Goal: Task Accomplishment & Management: Manage account settings

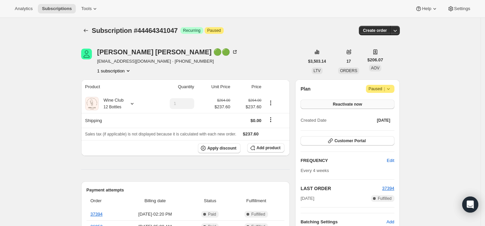
click at [354, 104] on span "Reactivate now" at bounding box center [347, 104] width 29 height 5
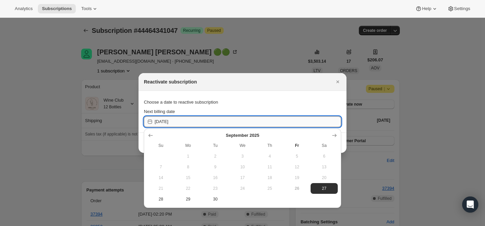
click at [164, 122] on input "2025-09-27" at bounding box center [248, 121] width 186 height 11
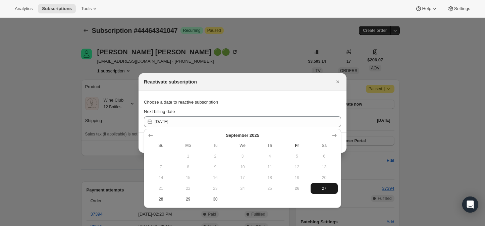
click at [319, 188] on span "27" at bounding box center [324, 188] width 22 height 5
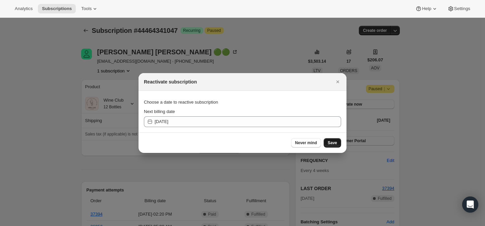
click at [335, 141] on span "Save" at bounding box center [332, 142] width 9 height 5
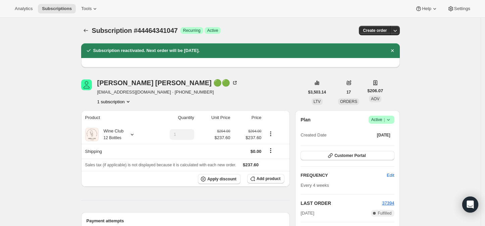
scroll to position [37, 0]
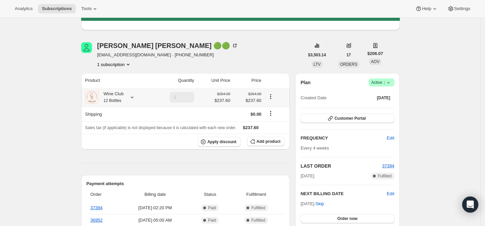
click at [133, 98] on icon at bounding box center [132, 97] width 7 height 7
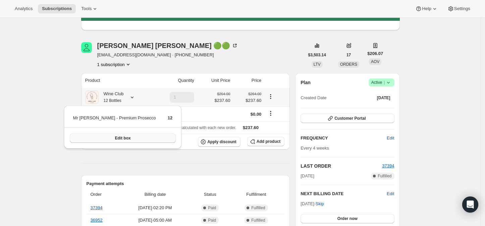
click at [117, 137] on span "Edit box" at bounding box center [123, 137] width 16 height 5
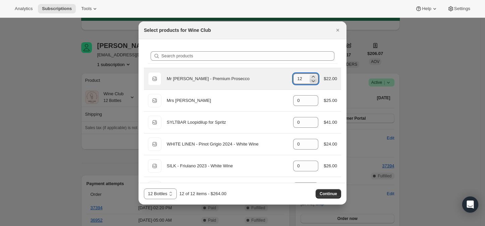
click at [310, 81] on icon ":rh2:" at bounding box center [313, 80] width 7 height 7
type input "9"
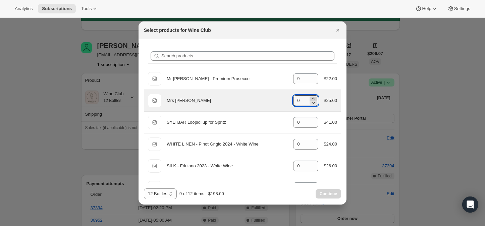
click at [310, 98] on icon ":rh2:" at bounding box center [313, 98] width 7 height 7
type input "3"
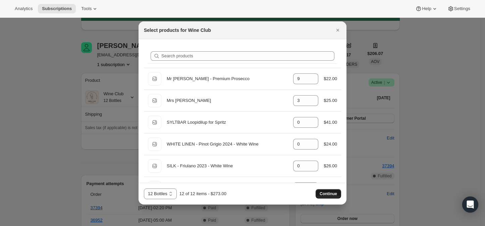
click at [327, 194] on span "Continue" at bounding box center [328, 193] width 17 height 5
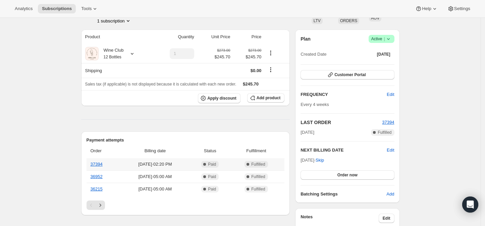
scroll to position [37, 0]
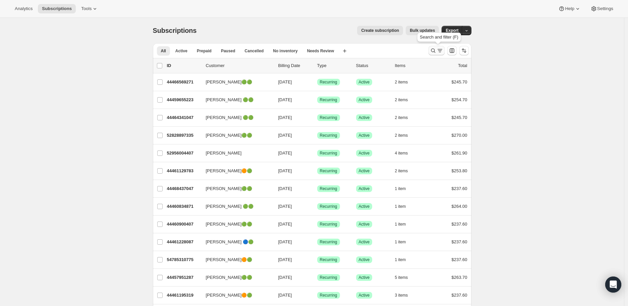
click at [436, 50] on icon "Search and filter results" at bounding box center [433, 50] width 7 height 7
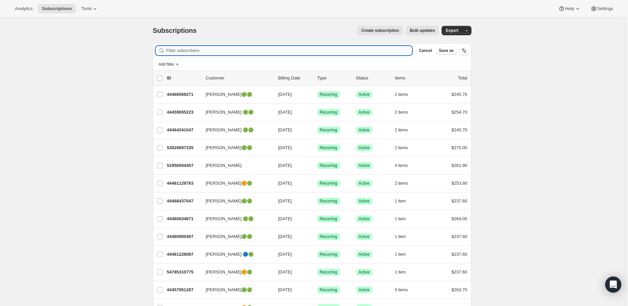
click at [180, 50] on input "Filter subscribers" at bounding box center [289, 50] width 246 height 9
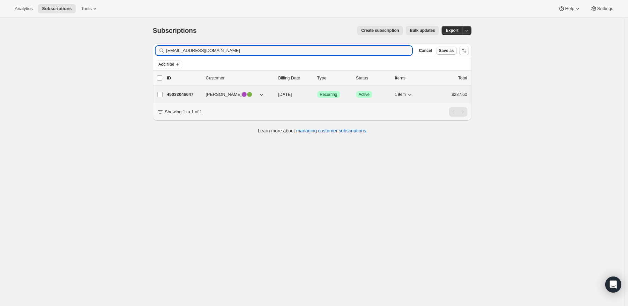
type input "[EMAIL_ADDRESS][DOMAIN_NAME]"
click at [176, 94] on p "45032046647" at bounding box center [184, 94] width 34 height 7
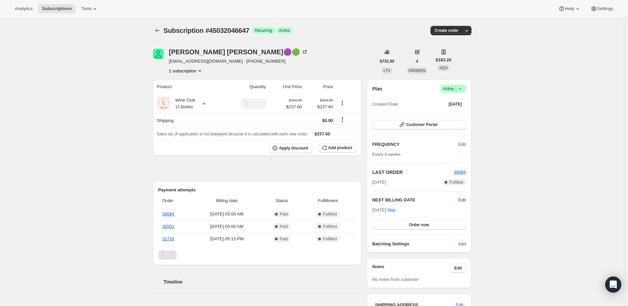
click at [464, 199] on span "Edit" at bounding box center [461, 200] width 7 height 7
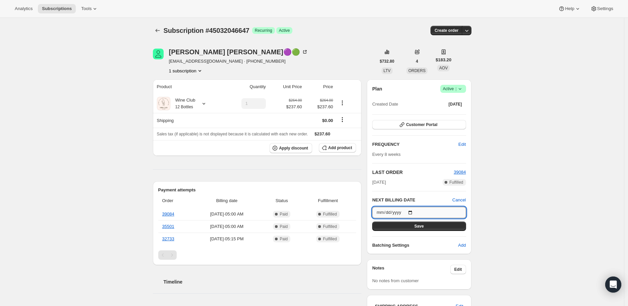
click at [413, 212] on input "[DATE]" at bounding box center [419, 212] width 94 height 11
type input "[DATE]"
click at [419, 225] on span "Save" at bounding box center [418, 226] width 9 height 5
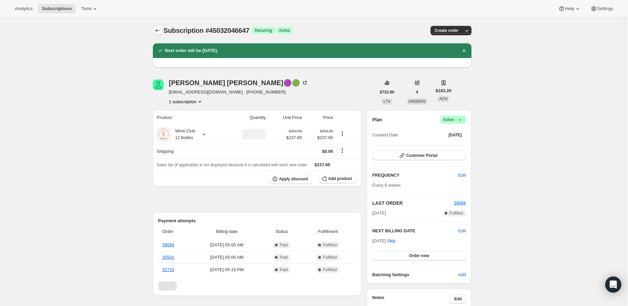
click at [159, 31] on icon "Subscriptions" at bounding box center [157, 30] width 7 height 7
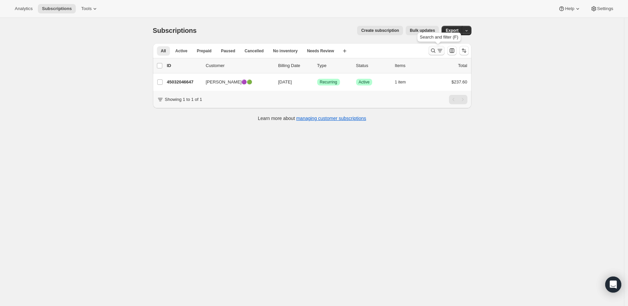
click at [435, 50] on icon "Search and filter results" at bounding box center [433, 50] width 7 height 7
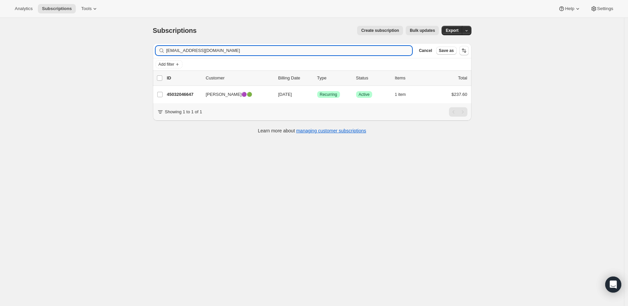
drag, startPoint x: 224, startPoint y: 51, endPoint x: 169, endPoint y: 52, distance: 54.7
click at [169, 52] on input "[EMAIL_ADDRESS][DOMAIN_NAME]" at bounding box center [289, 50] width 246 height 9
type input "s"
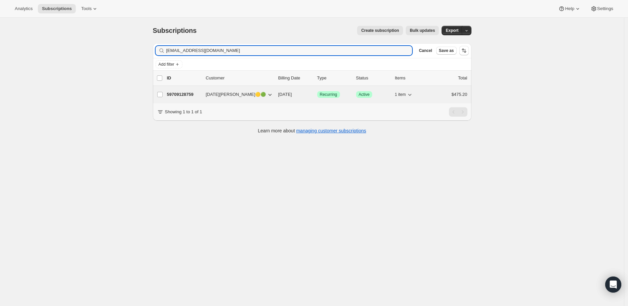
type input "[EMAIL_ADDRESS][DOMAIN_NAME]"
click at [180, 94] on p "59709128759" at bounding box center [184, 94] width 34 height 7
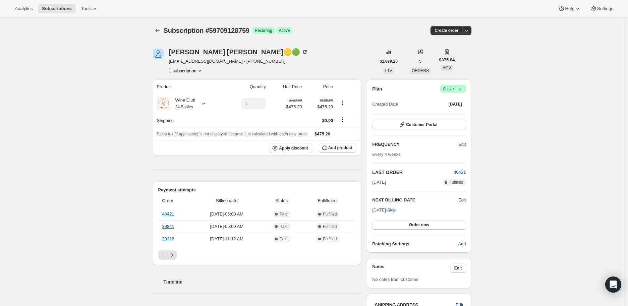
click at [463, 201] on span "Edit" at bounding box center [461, 200] width 7 height 7
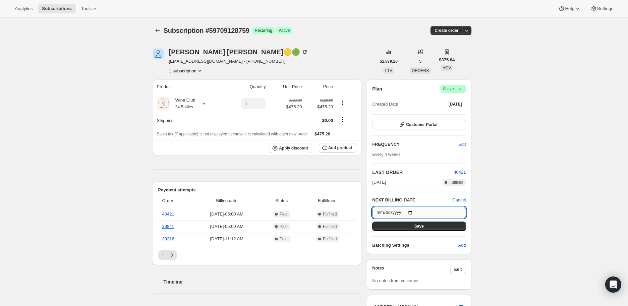
click at [413, 212] on input "[DATE]" at bounding box center [419, 212] width 94 height 11
type input "[DATE]"
click at [421, 225] on span "Save" at bounding box center [418, 226] width 9 height 5
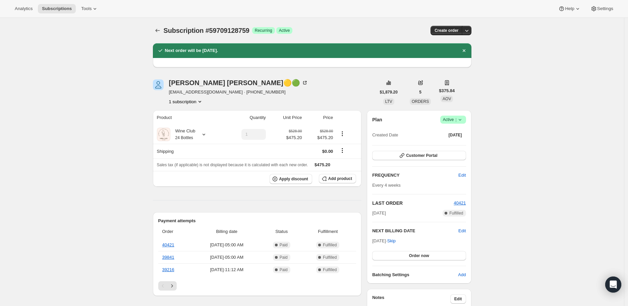
scroll to position [37, 0]
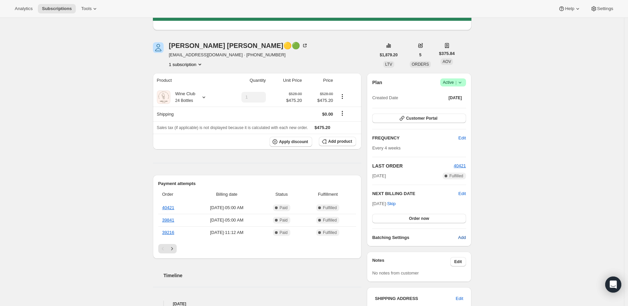
click at [465, 237] on span "Add" at bounding box center [462, 237] width 8 height 7
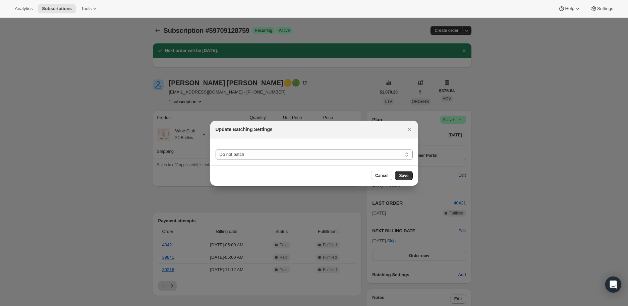
scroll to position [0, 0]
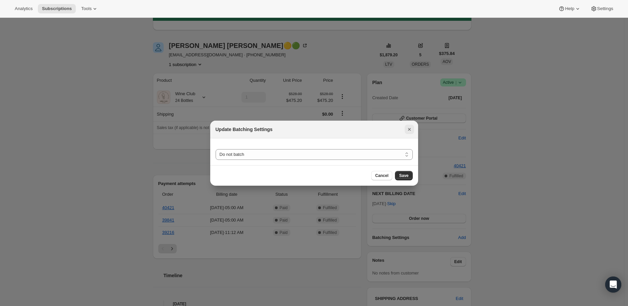
click at [411, 130] on icon "Close" at bounding box center [409, 129] width 7 height 7
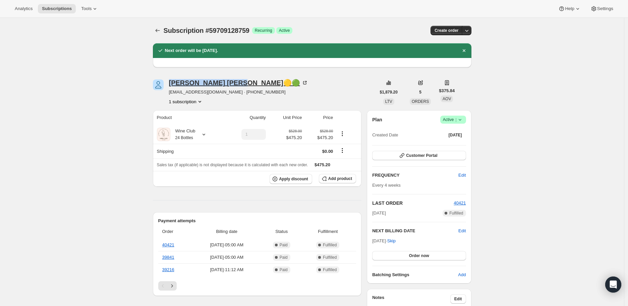
drag, startPoint x: 168, startPoint y: 82, endPoint x: 208, endPoint y: 83, distance: 39.6
click at [208, 83] on div "[DATE][PERSON_NAME]🟡🟢 [EMAIL_ADDRESS][DOMAIN_NAME] · [PHONE_NUMBER] 1 subscript…" at bounding box center [264, 91] width 223 height 25
copy div "[DATE][PERSON_NAME]"
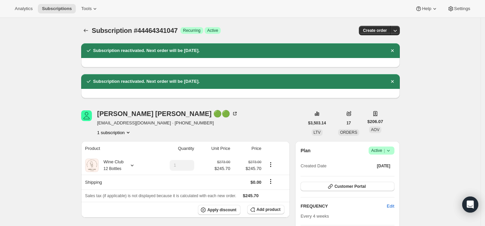
scroll to position [37, 0]
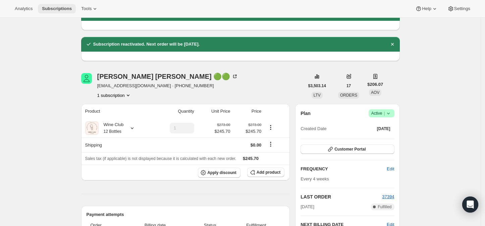
click at [53, 8] on span "Subscriptions" at bounding box center [57, 8] width 30 height 5
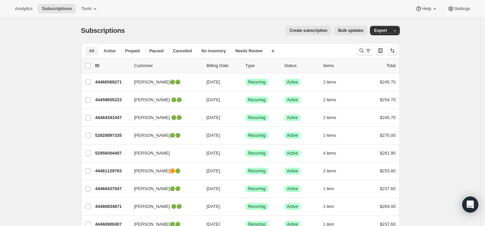
click at [92, 51] on span "All" at bounding box center [91, 50] width 5 height 5
click at [363, 51] on icon "Search and filter results" at bounding box center [361, 50] width 7 height 7
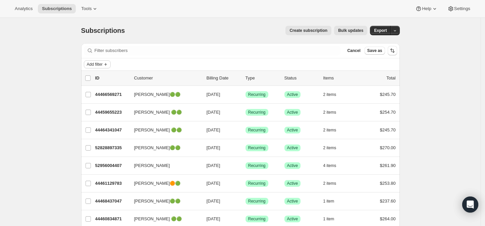
click at [96, 63] on span "Add filter" at bounding box center [95, 64] width 16 height 5
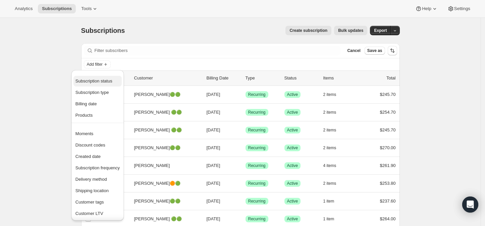
click at [96, 78] on span "Subscription status" at bounding box center [93, 80] width 37 height 5
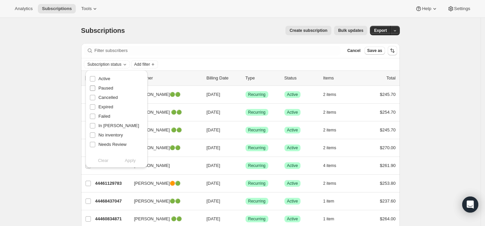
click at [91, 89] on input "Paused" at bounding box center [92, 88] width 5 height 5
checkbox input "true"
click at [130, 160] on span "Apply" at bounding box center [130, 160] width 11 height 7
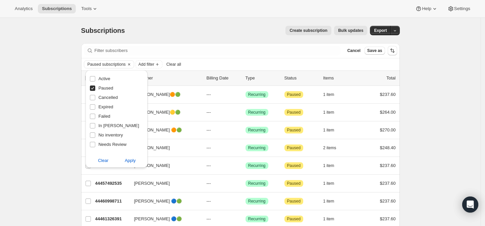
click at [54, 118] on div "Subscriptions. This page is ready Subscriptions Create subscription Bulk update…" at bounding box center [240, 150] width 481 height 265
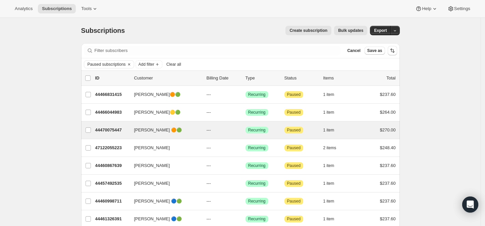
scroll to position [37, 0]
